Goal: Information Seeking & Learning: Learn about a topic

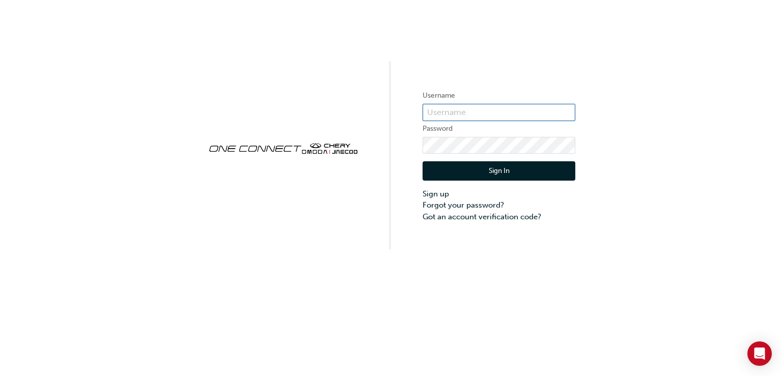
click at [457, 110] on input "text" at bounding box center [499, 112] width 153 height 17
type input "CHAU0381"
click at [489, 173] on button "Sign In" at bounding box center [499, 170] width 153 height 19
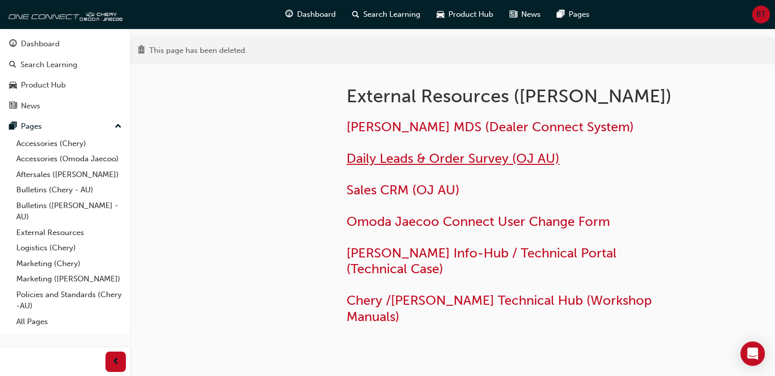
click at [438, 158] on span "Daily Leads & Order Survey (OJ AU)" at bounding box center [452, 159] width 213 height 16
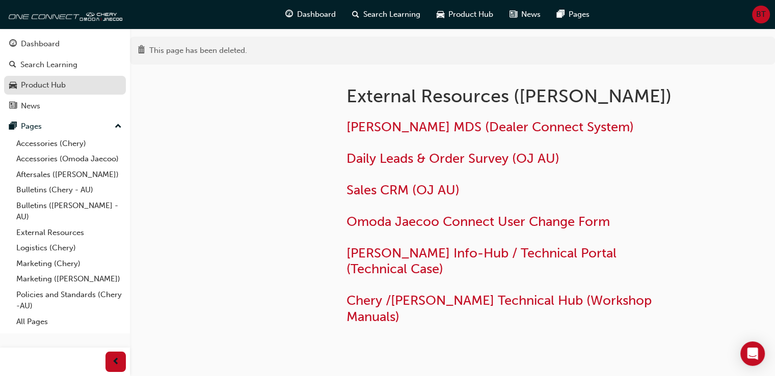
click at [42, 83] on div "Product Hub" at bounding box center [43, 85] width 45 height 12
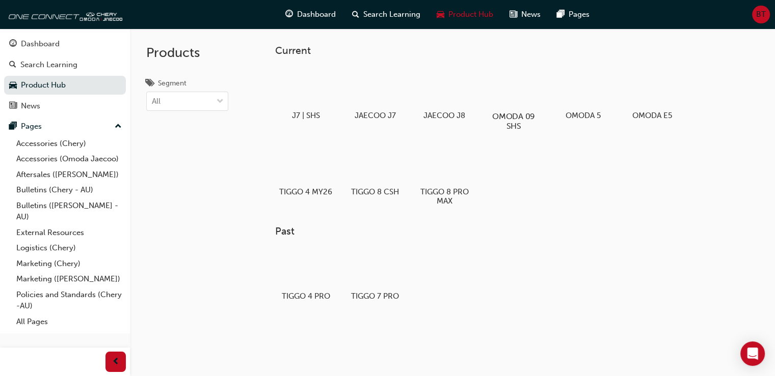
click at [525, 115] on h5 "OMODA 09 SHS" at bounding box center [513, 121] width 57 height 19
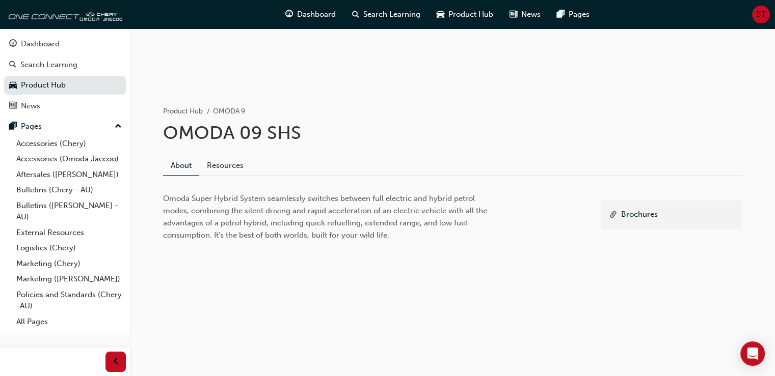
scroll to position [287, 0]
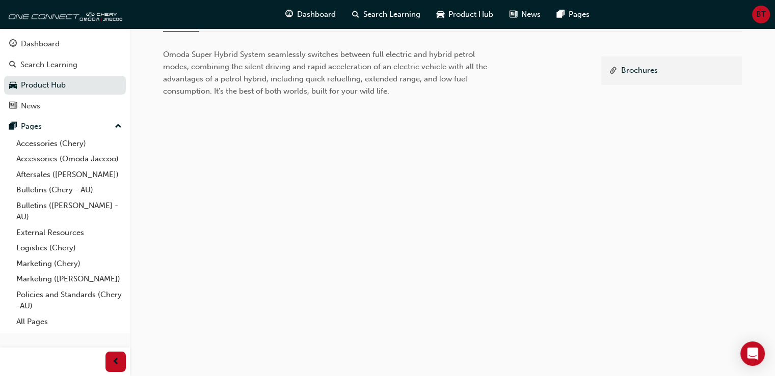
click at [675, 171] on div "Brochures" at bounding box center [671, 172] width 141 height 231
click at [635, 69] on link "Brochures" at bounding box center [639, 71] width 37 height 13
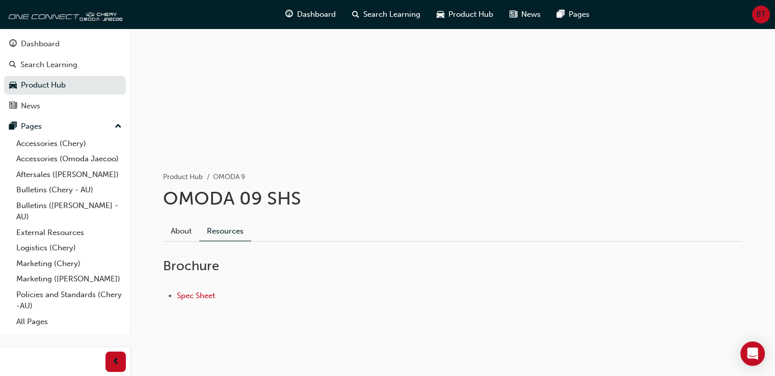
scroll to position [76, 0]
click at [18, 83] on link "Product Hub" at bounding box center [65, 85] width 122 height 19
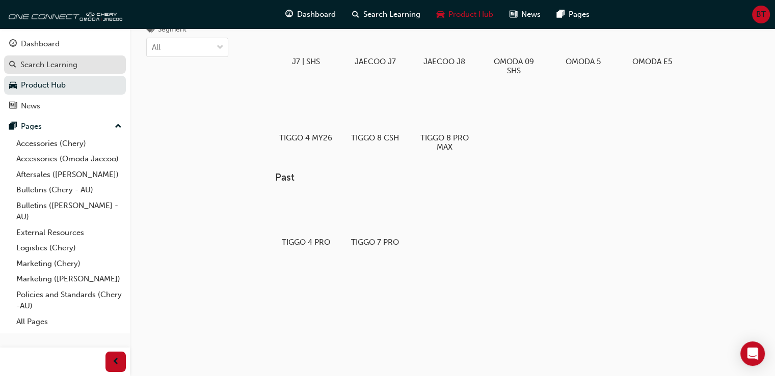
click at [70, 64] on div "Search Learning" at bounding box center [48, 65] width 57 height 12
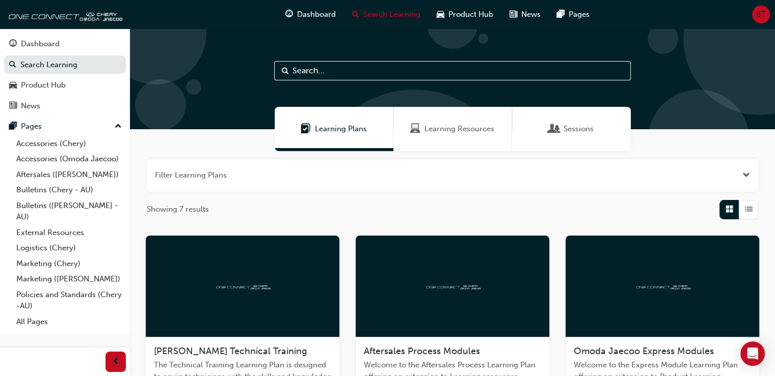
click at [430, 130] on span "Learning Resources" at bounding box center [459, 129] width 70 height 12
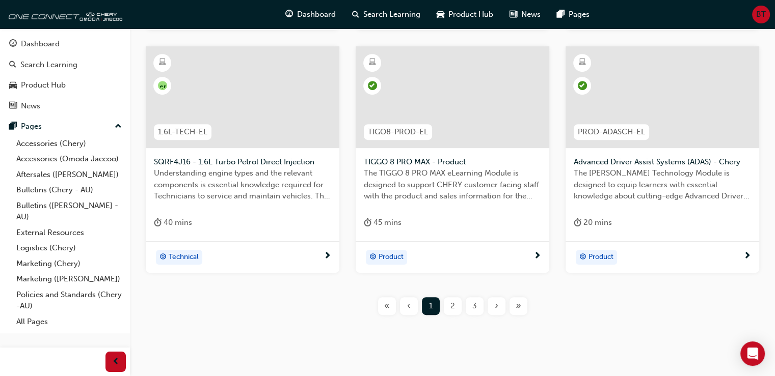
scroll to position [466, 0]
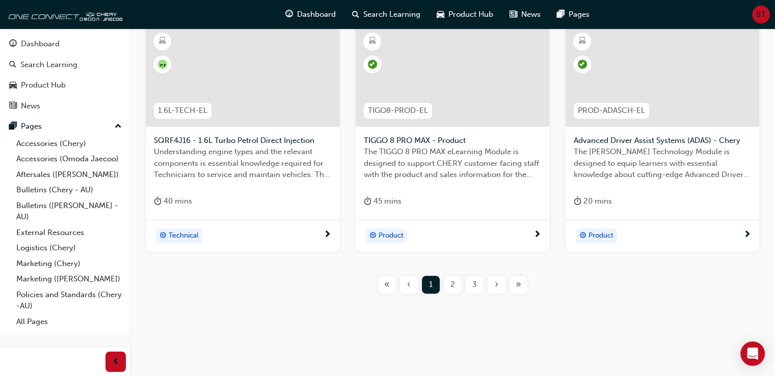
click at [451, 289] on span "2" at bounding box center [452, 285] width 5 height 12
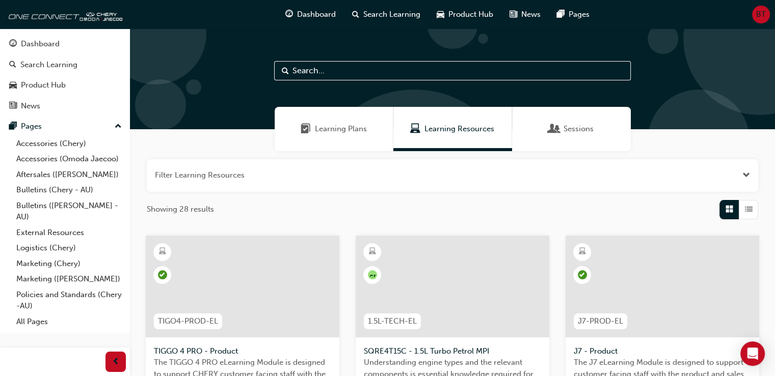
click at [559, 131] on div "Sessions" at bounding box center [571, 129] width 44 height 12
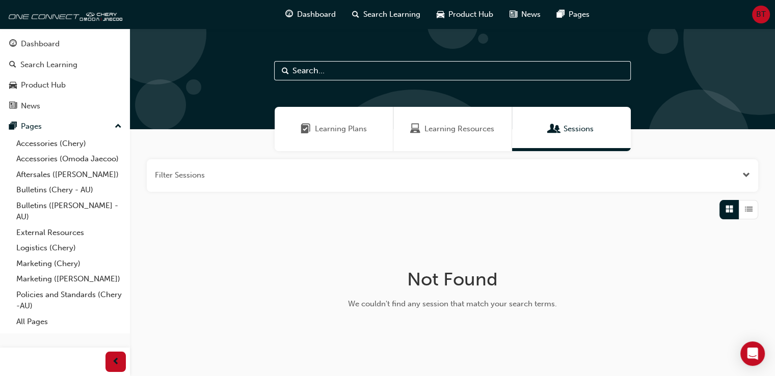
click at [329, 130] on span "Learning Plans" at bounding box center [341, 129] width 52 height 12
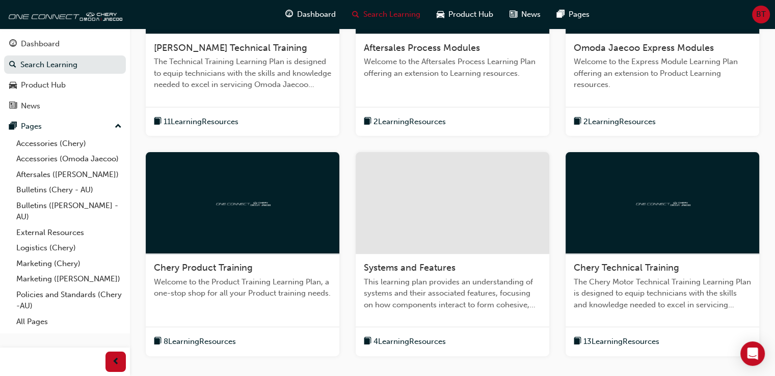
scroll to position [306, 0]
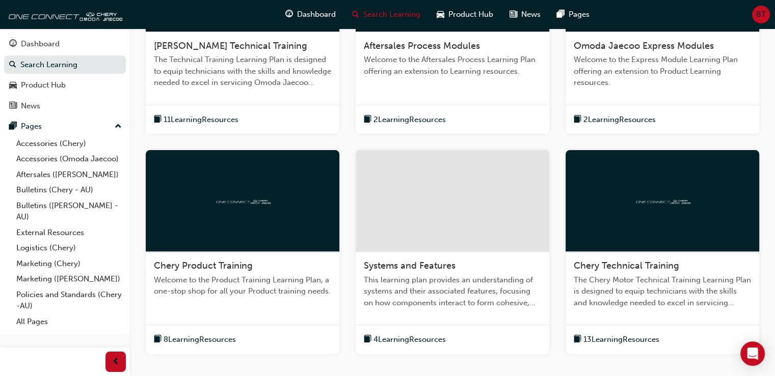
click at [405, 119] on span "2 Learning Resources" at bounding box center [409, 120] width 72 height 12
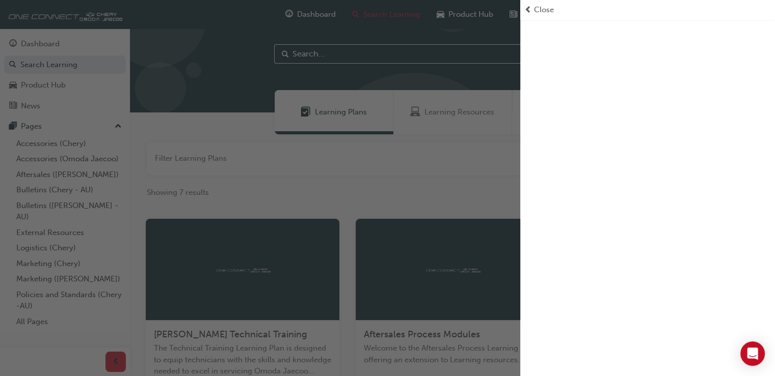
scroll to position [0, 0]
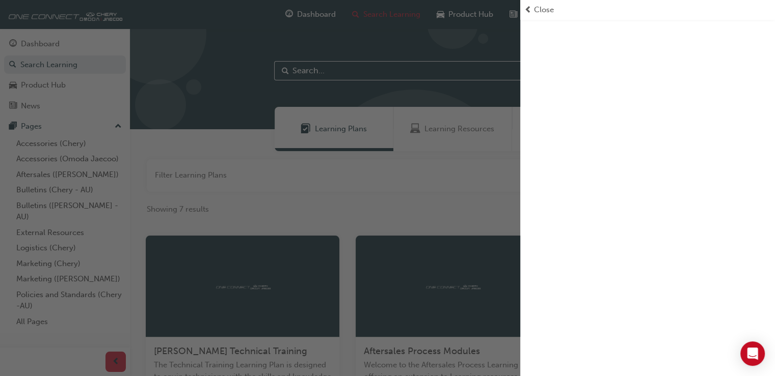
click at [694, 124] on div at bounding box center [647, 188] width 255 height 376
click at [530, 9] on span "prev-icon" at bounding box center [528, 10] width 8 height 12
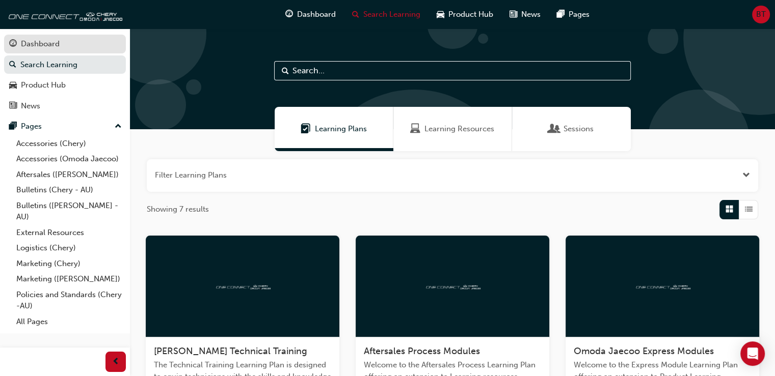
click at [35, 42] on div "Dashboard" at bounding box center [40, 44] width 39 height 12
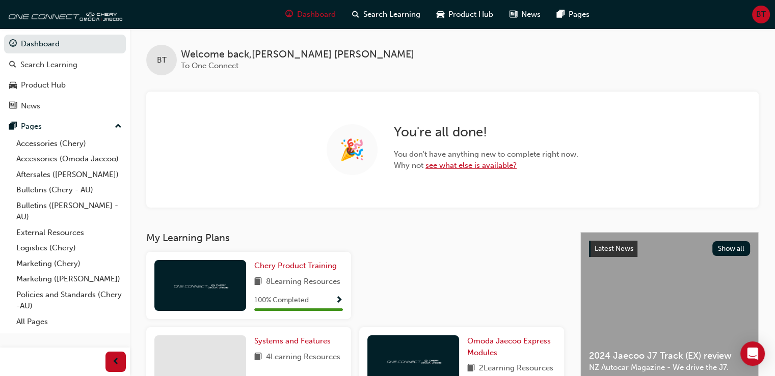
click at [445, 167] on link "see what else is available?" at bounding box center [470, 165] width 91 height 9
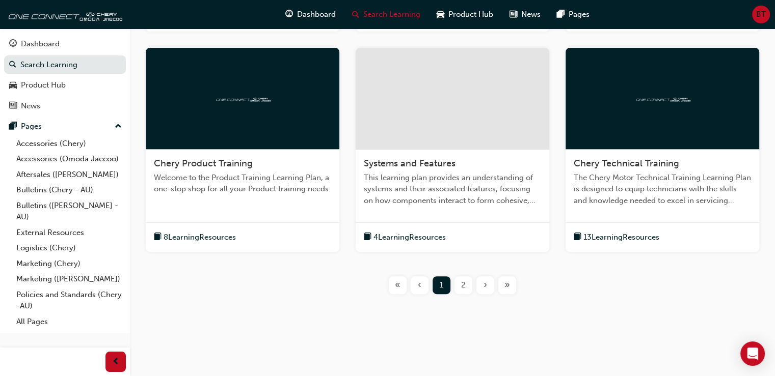
scroll to position [1, 0]
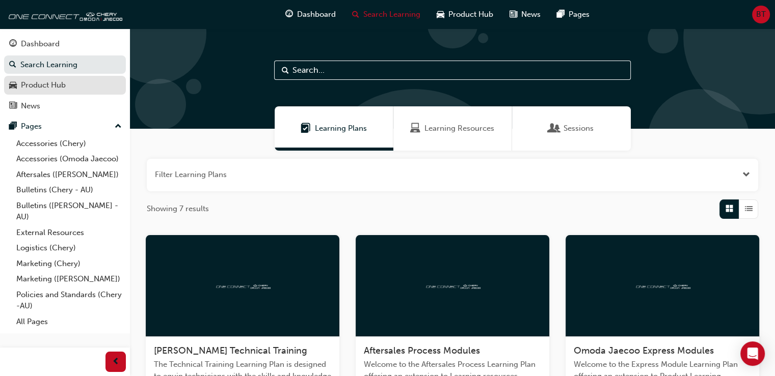
click at [49, 86] on div "Product Hub" at bounding box center [43, 85] width 45 height 12
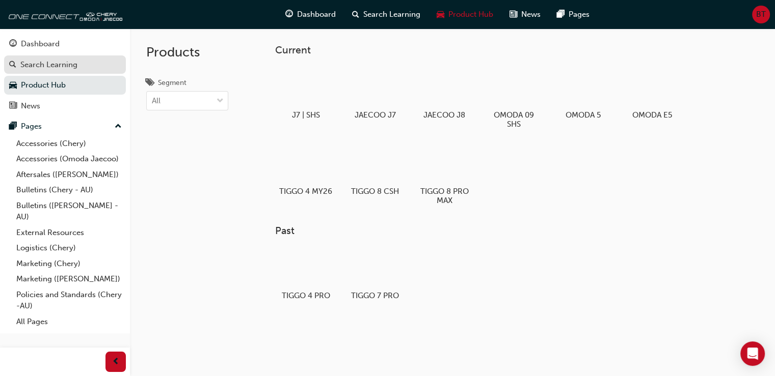
click at [22, 68] on div "Search Learning" at bounding box center [48, 65] width 57 height 12
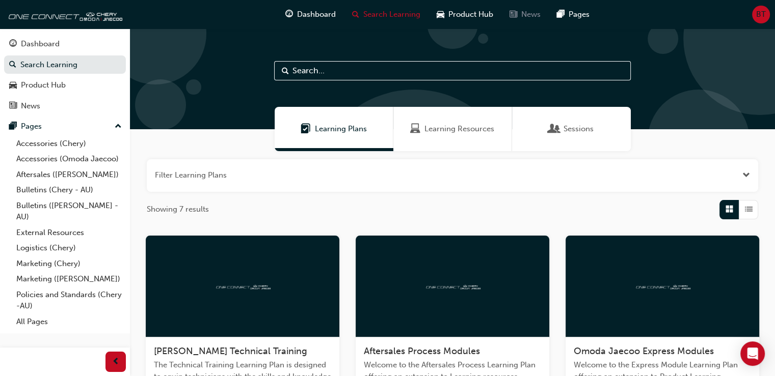
click at [513, 13] on span "news-icon" at bounding box center [513, 14] width 8 height 13
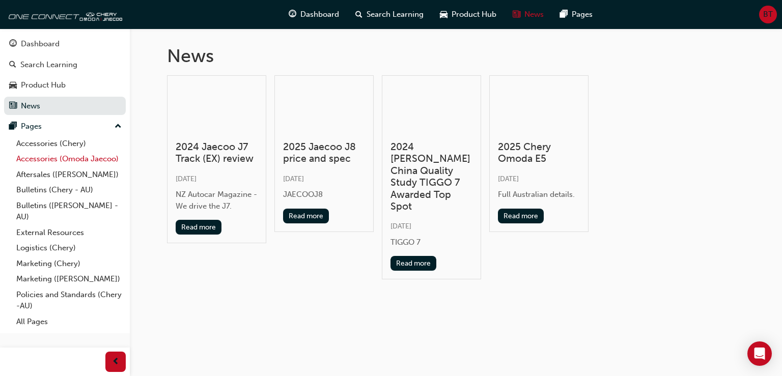
click at [66, 155] on link "Accessories (Omoda Jaecoo)" at bounding box center [69, 159] width 114 height 16
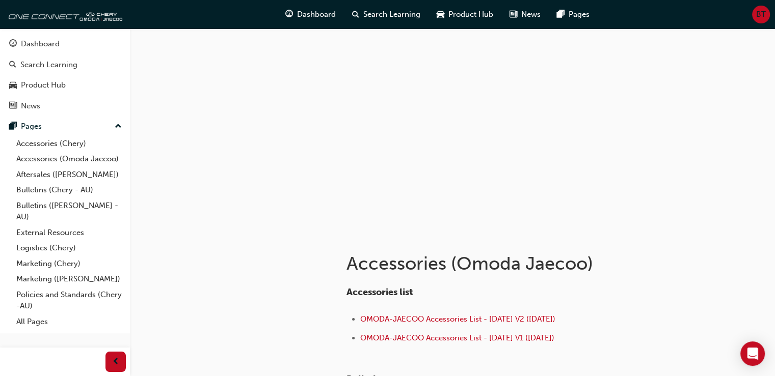
scroll to position [204, 0]
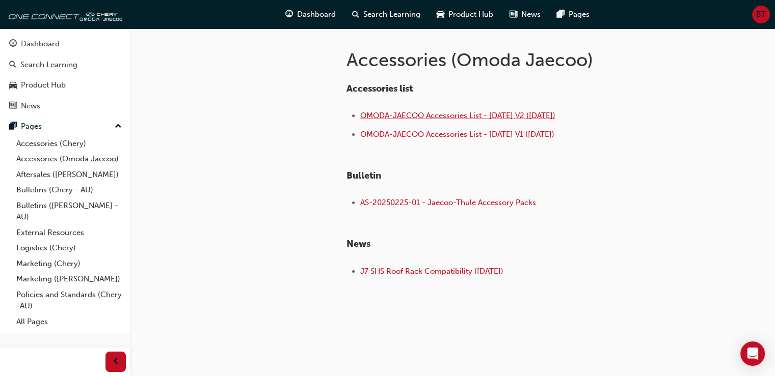
click at [454, 118] on span "OMODA-JAECOO Accessories List - Sep 25 V2 (18.09.25)" at bounding box center [457, 115] width 195 height 9
